Goal: Task Accomplishment & Management: Complete application form

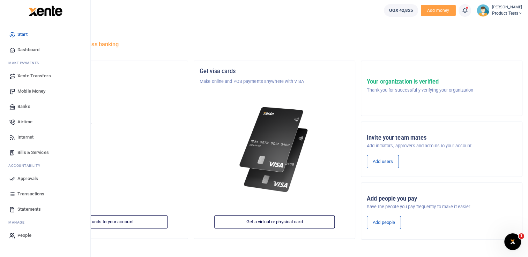
click at [30, 149] on span "Bills & Services" at bounding box center [32, 152] width 31 height 7
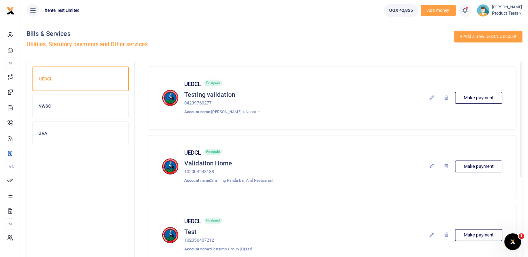
click at [480, 41] on link "+ Add a new UEDCL account" at bounding box center [488, 37] width 69 height 12
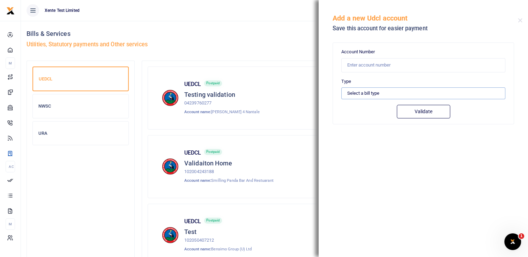
click at [371, 94] on select "Select a bill type Prepaid Postpaid" at bounding box center [423, 94] width 164 height 12
select select "POSTPAID"
click at [341, 88] on select "Select a bill type Prepaid Postpaid" at bounding box center [423, 94] width 164 height 12
click at [374, 65] on input "text" at bounding box center [423, 65] width 164 height 14
paste input "04239760277"
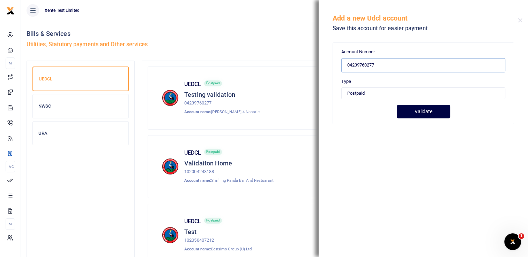
type input "04239760277"
click at [420, 105] on button "Validate" at bounding box center [423, 112] width 53 height 14
type input "04239760277"
type input "[PERSON_NAME] 4 NANTALE"
type input "POSTPAID"
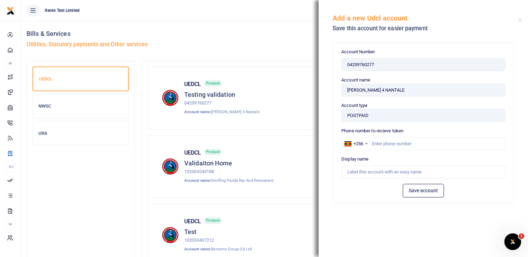
click at [304, 63] on div "UEDCL Postpaid Testing validation 04239760277 Account name: [PERSON_NAME] 4 [PE…" at bounding box center [332, 173] width 380 height 224
